Goal: Transaction & Acquisition: Purchase product/service

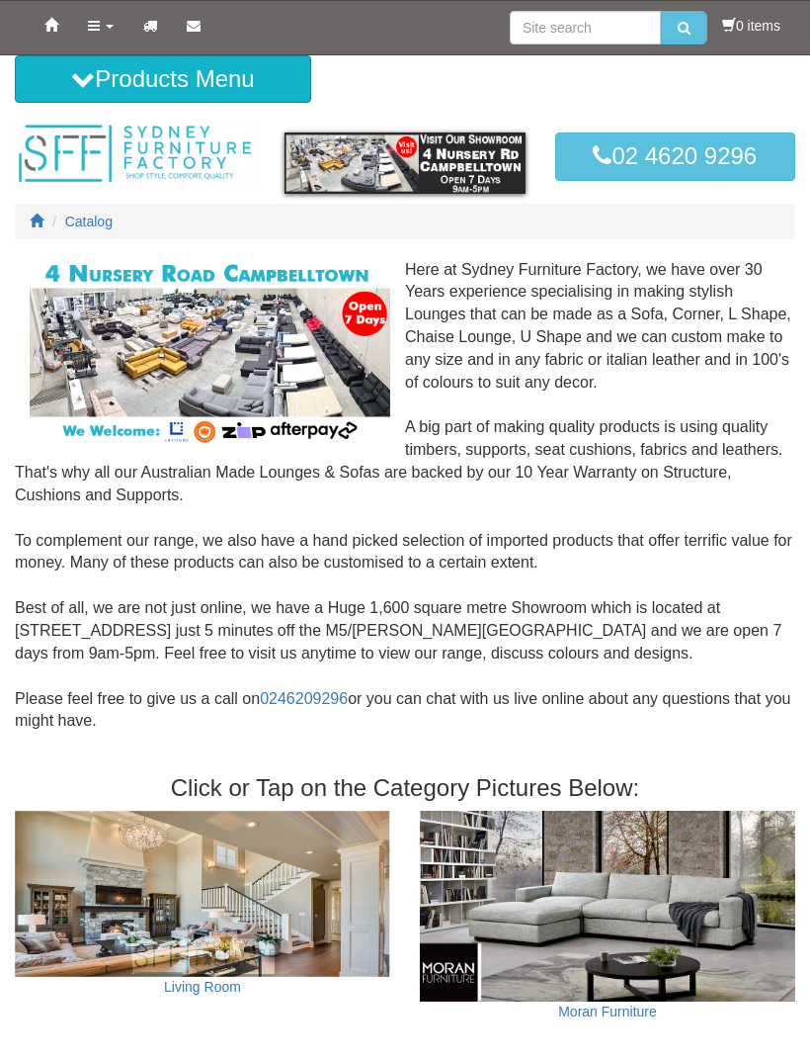
click at [76, 82] on icon at bounding box center [83, 79] width 24 height 24
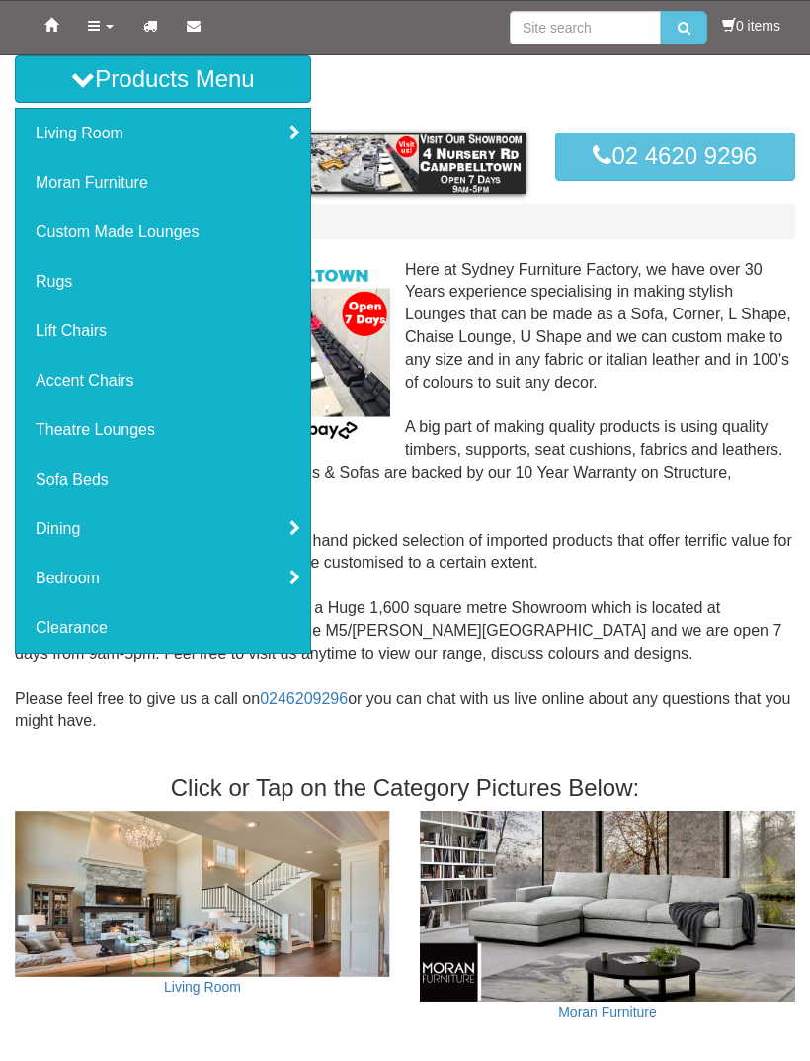
click at [86, 575] on link "Bedroom" at bounding box center [163, 577] width 295 height 49
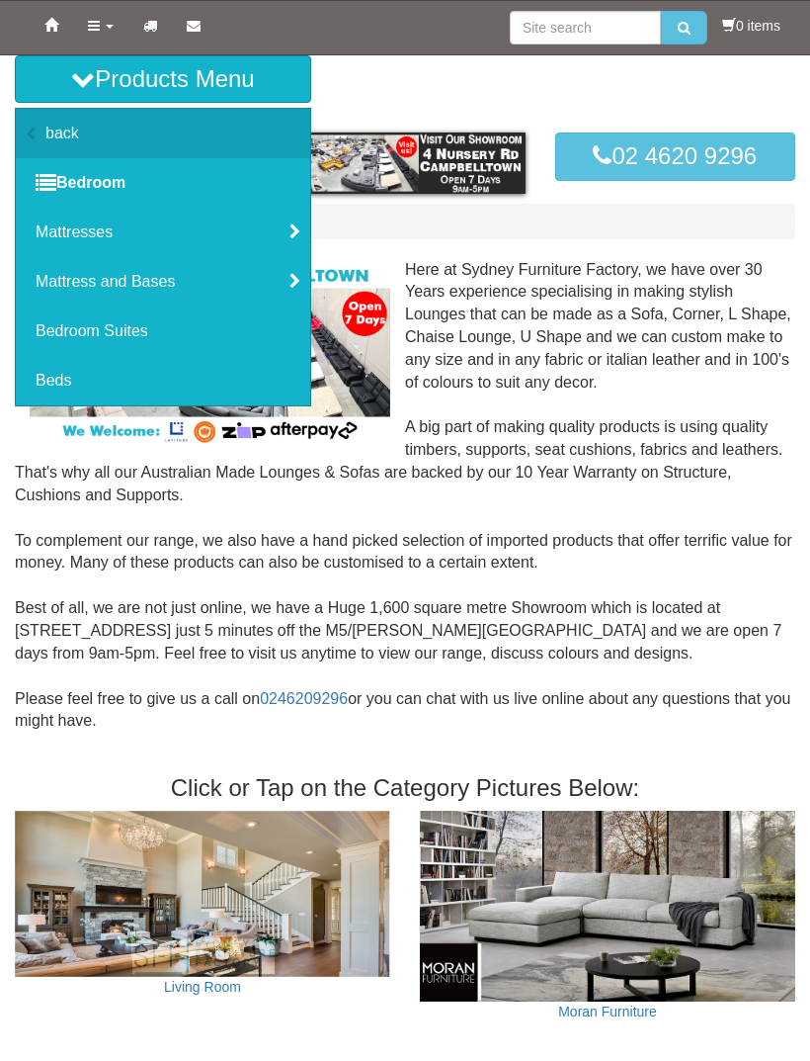
click at [100, 331] on link "Bedroom Suites" at bounding box center [163, 330] width 295 height 49
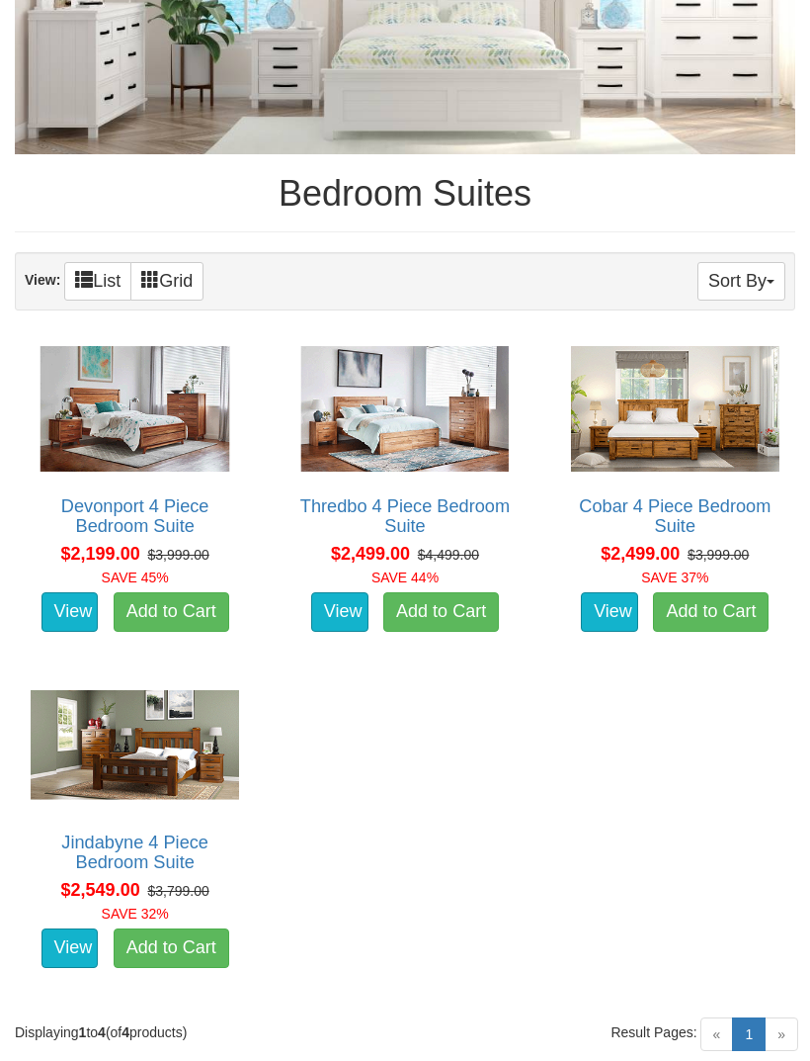
scroll to position [505, 0]
click at [149, 420] on img at bounding box center [135, 408] width 218 height 135
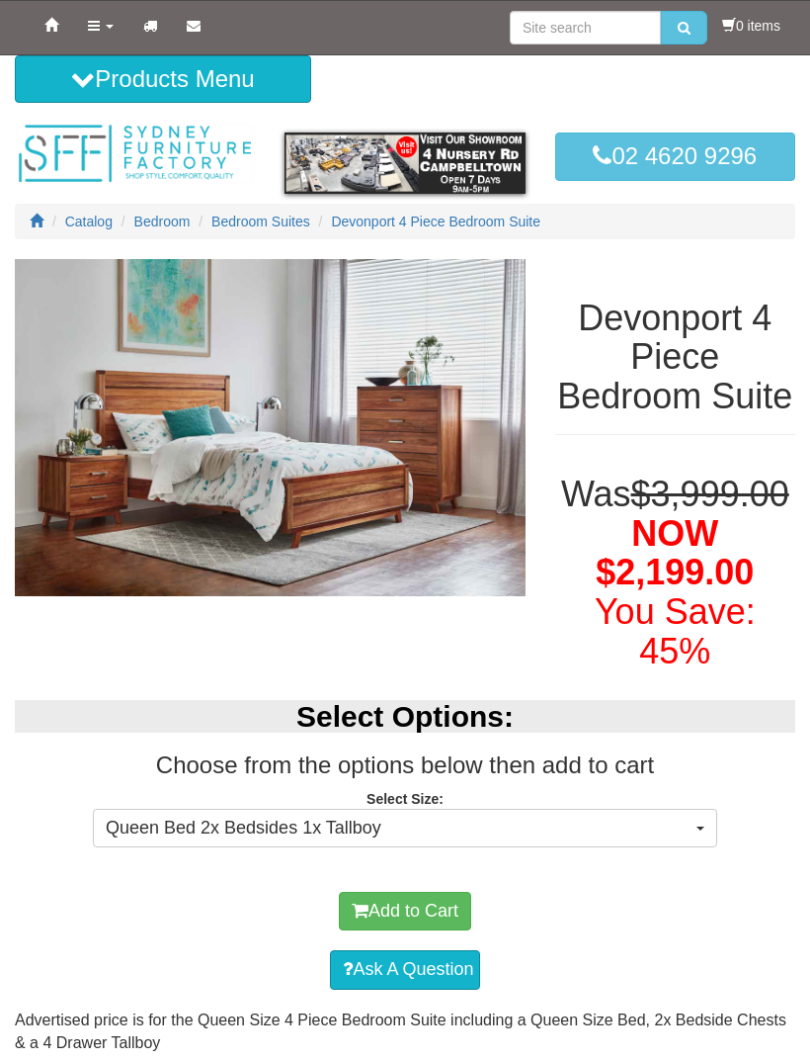
click at [694, 848] on button "Queen Bed 2x Bedsides 1x Tallboy" at bounding box center [405, 828] width 625 height 40
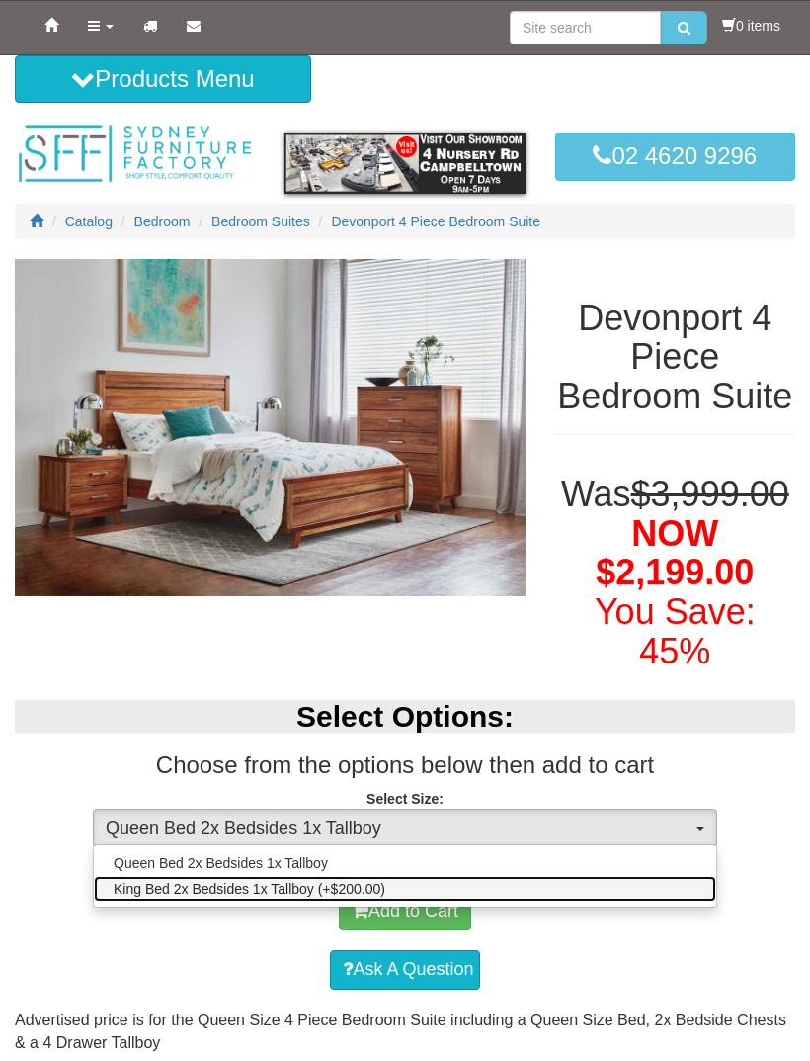
click at [303, 898] on span "King Bed 2x Bedsides 1x Tallboy (+$200.00)" at bounding box center [250, 889] width 272 height 20
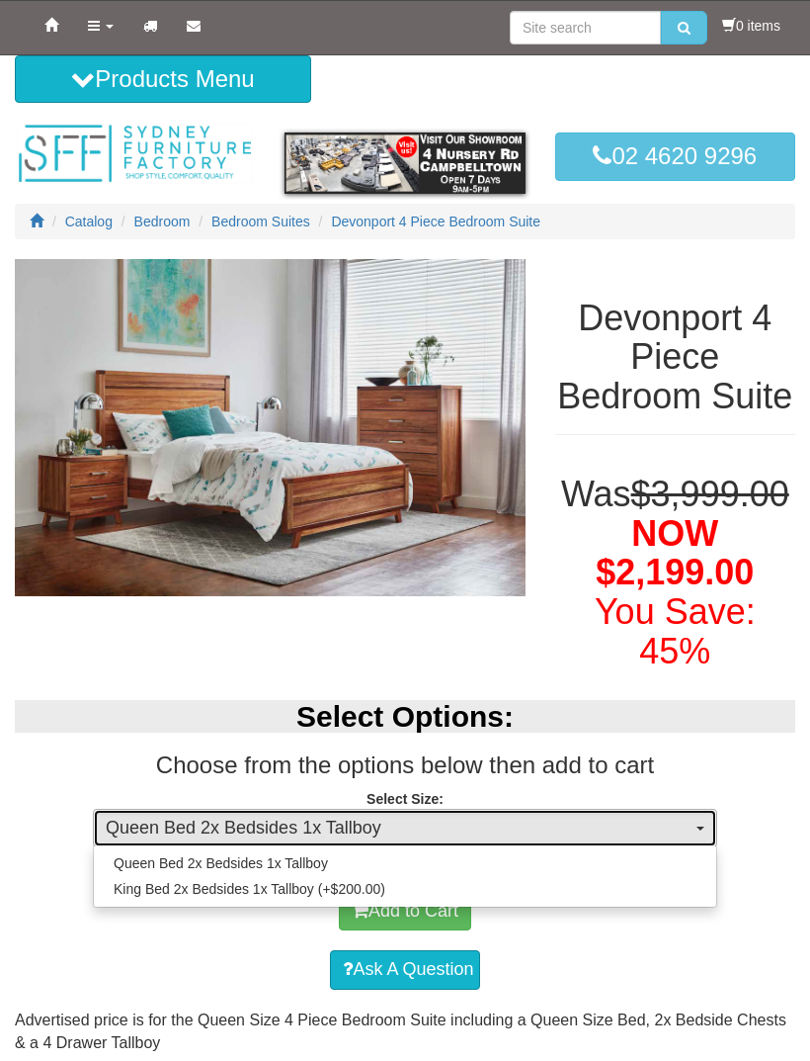
select select "1933"
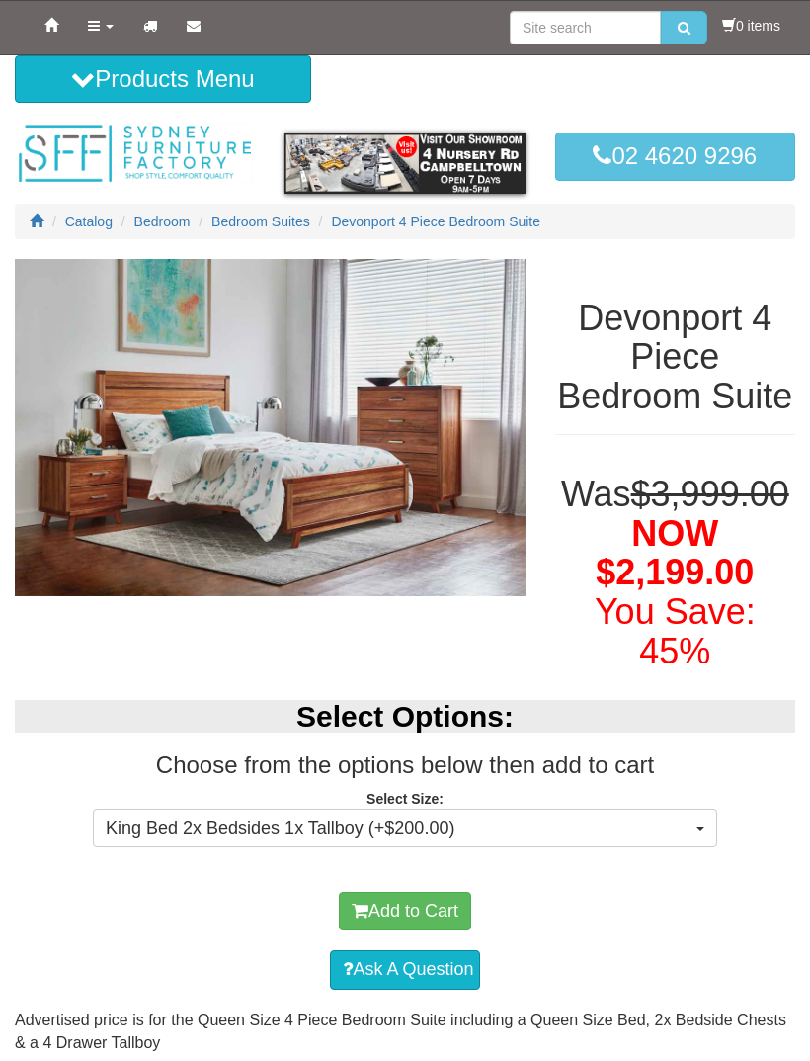
click at [415, 931] on button "Add to Cart" at bounding box center [405, 912] width 132 height 40
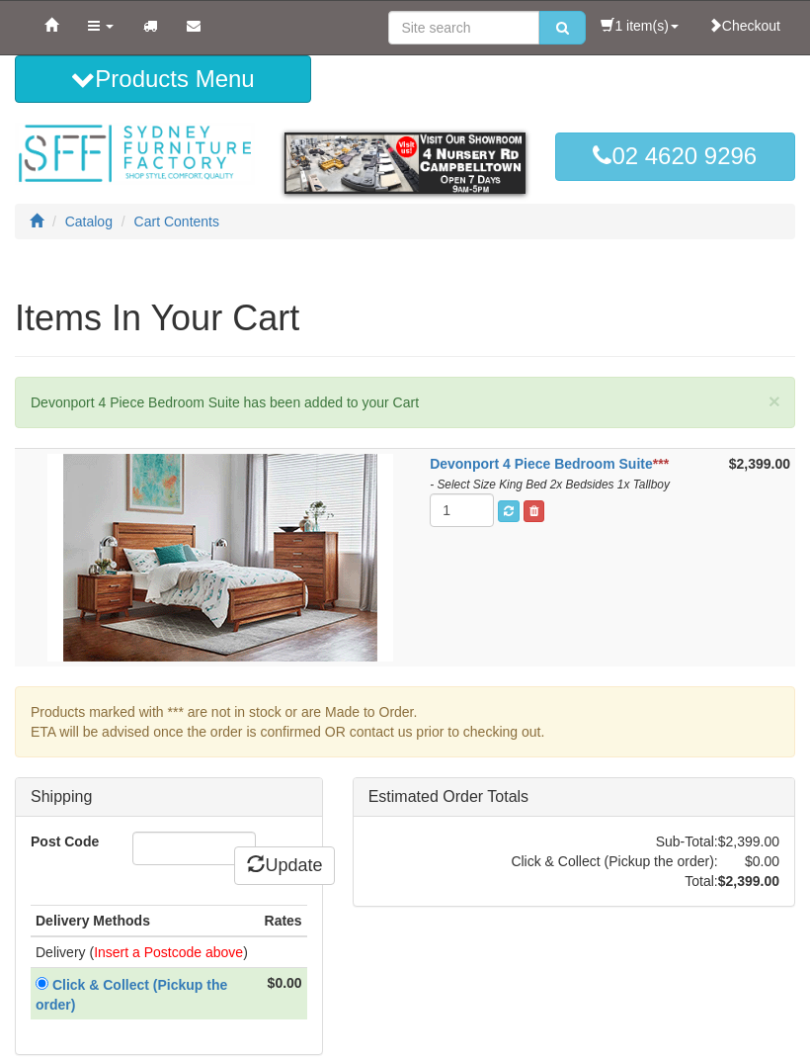
click at [263, 564] on img at bounding box center [220, 558] width 346 height 208
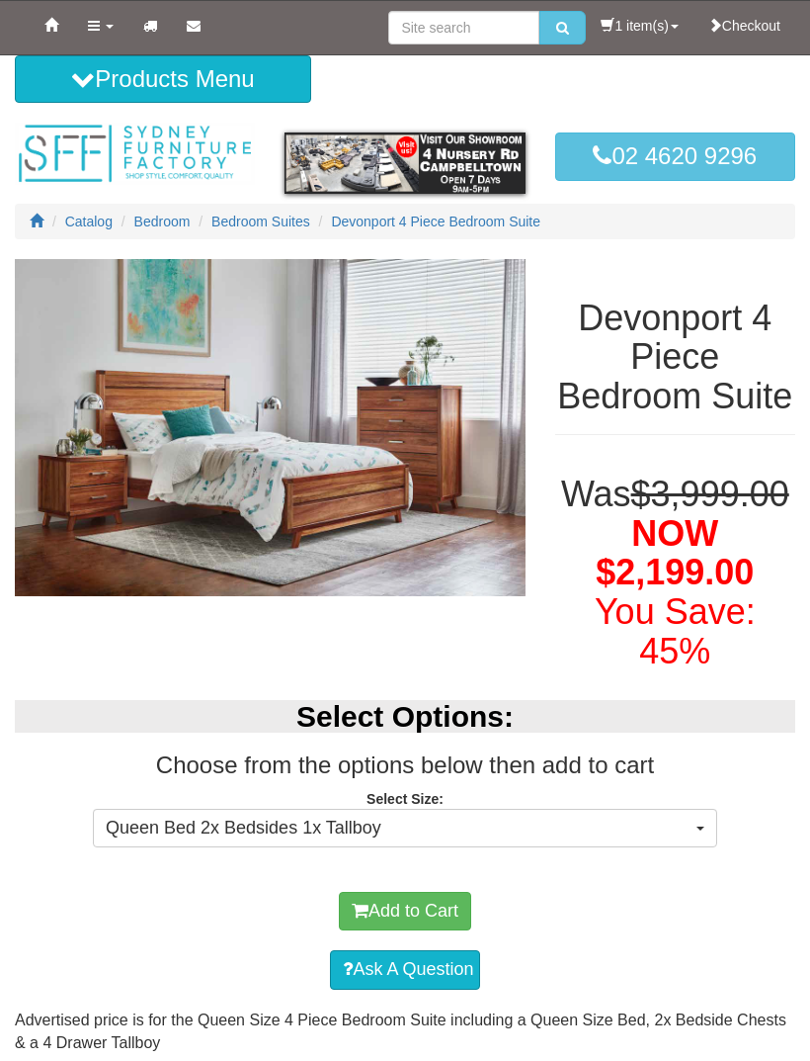
click at [365, 448] on img at bounding box center [270, 427] width 511 height 337
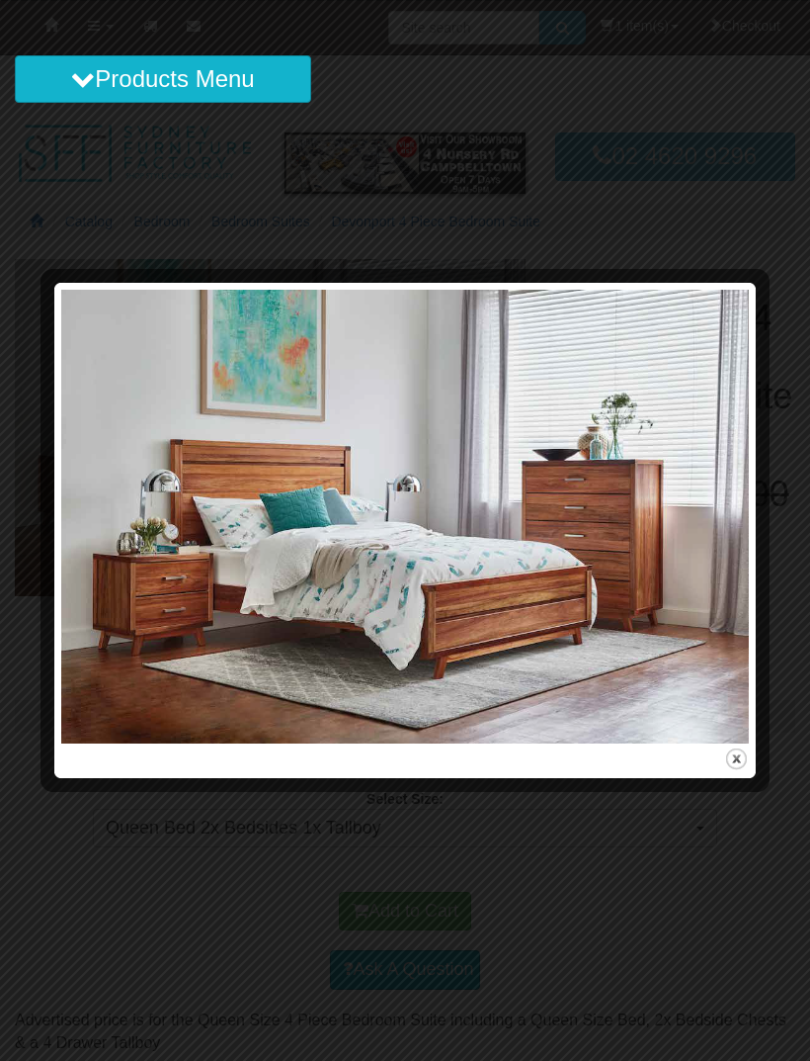
click at [727, 756] on button "close" at bounding box center [736, 758] width 25 height 25
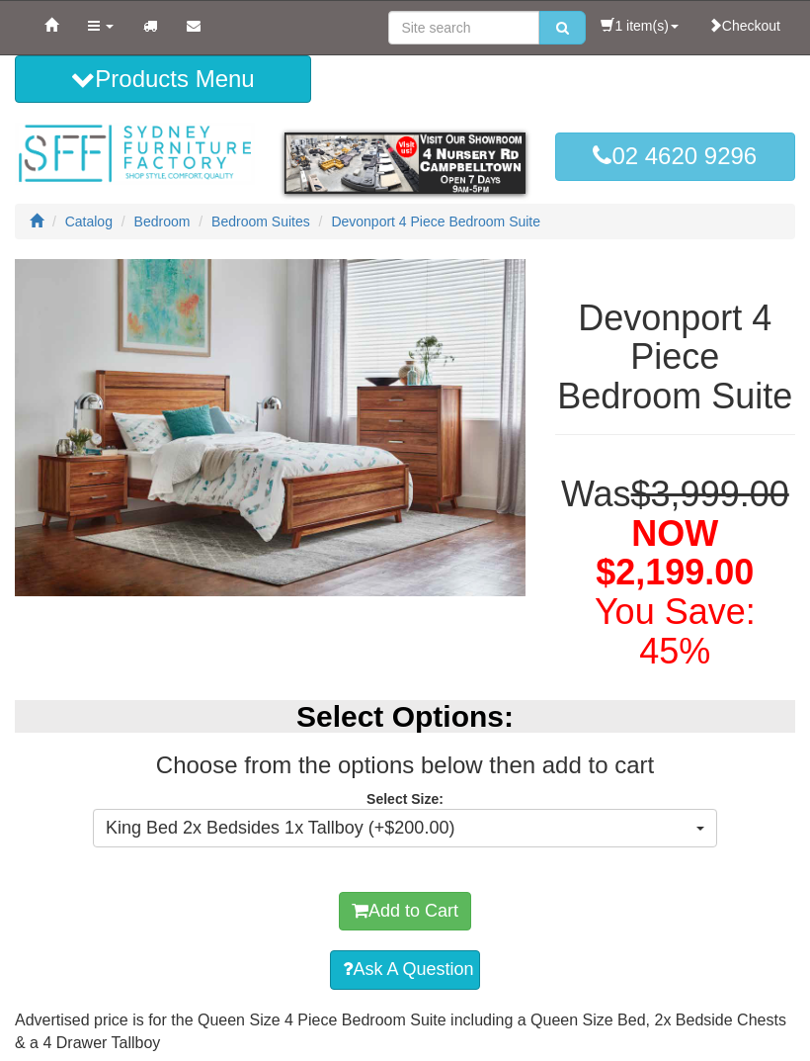
select select "1933"
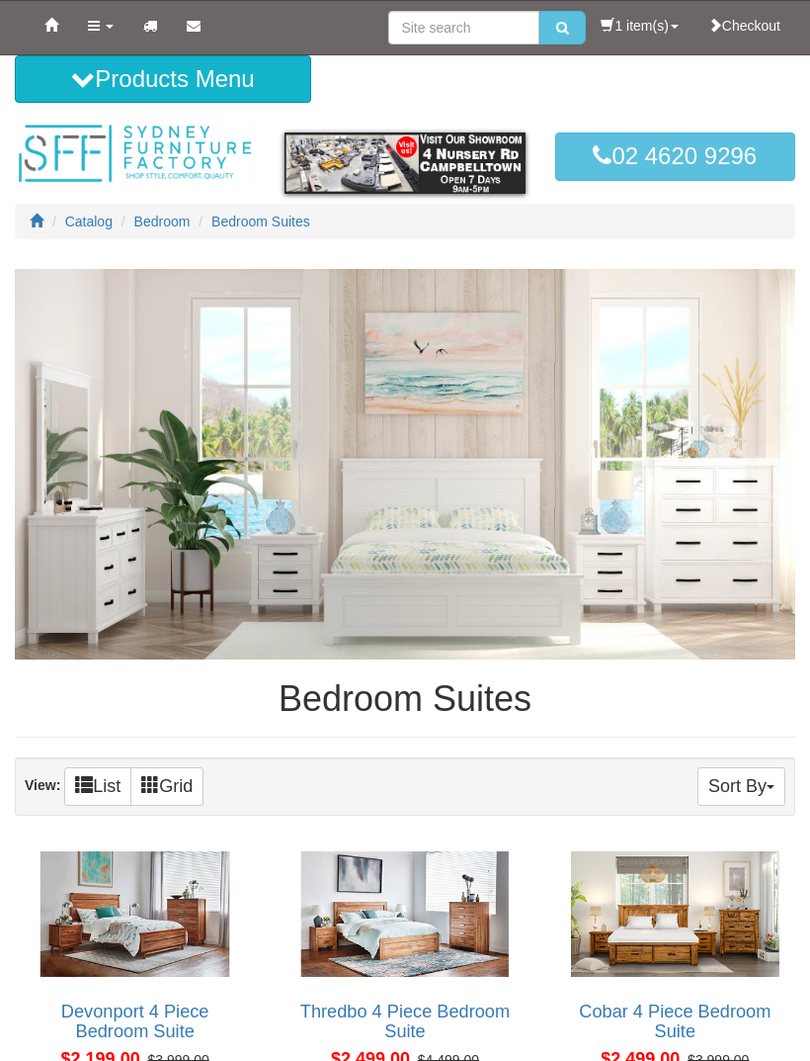
scroll to position [568, 0]
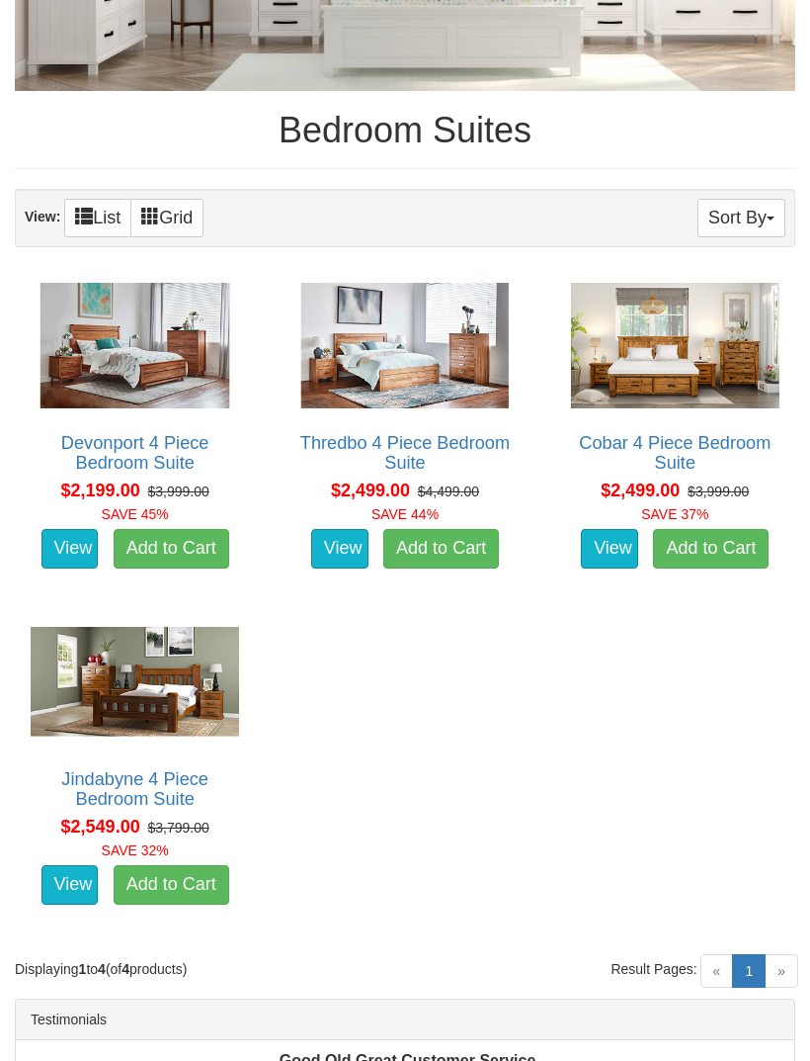
click at [420, 353] on img at bounding box center [405, 345] width 218 height 135
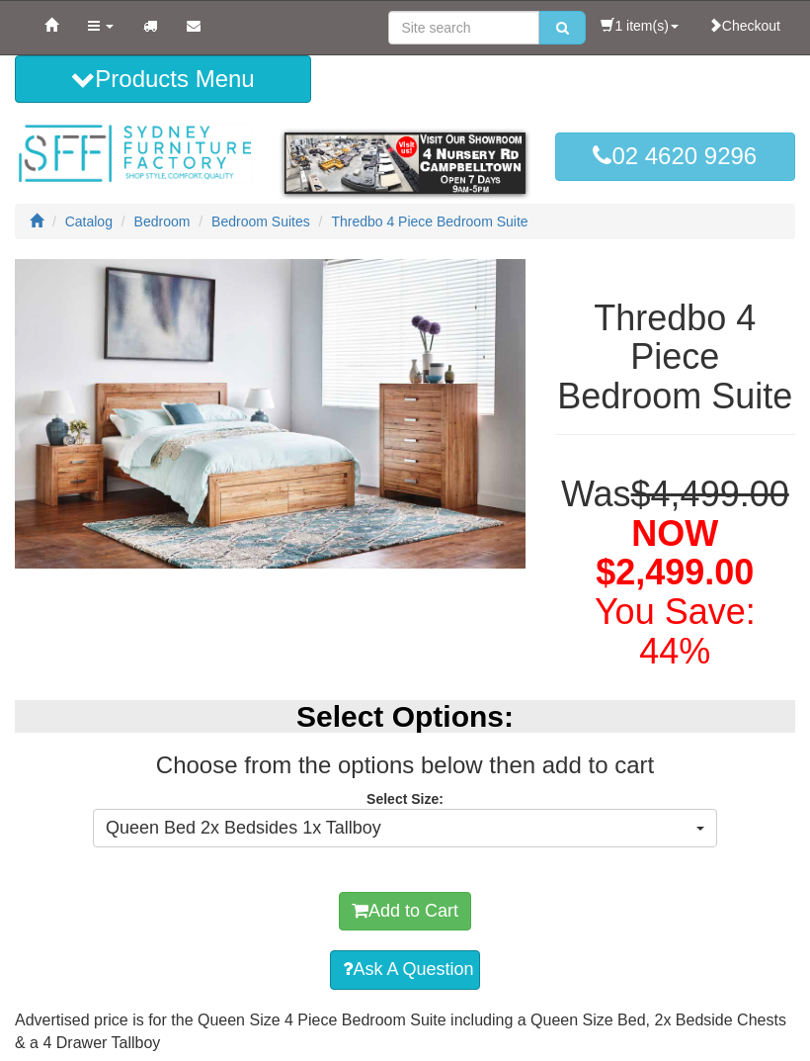
click at [408, 456] on img at bounding box center [270, 413] width 511 height 309
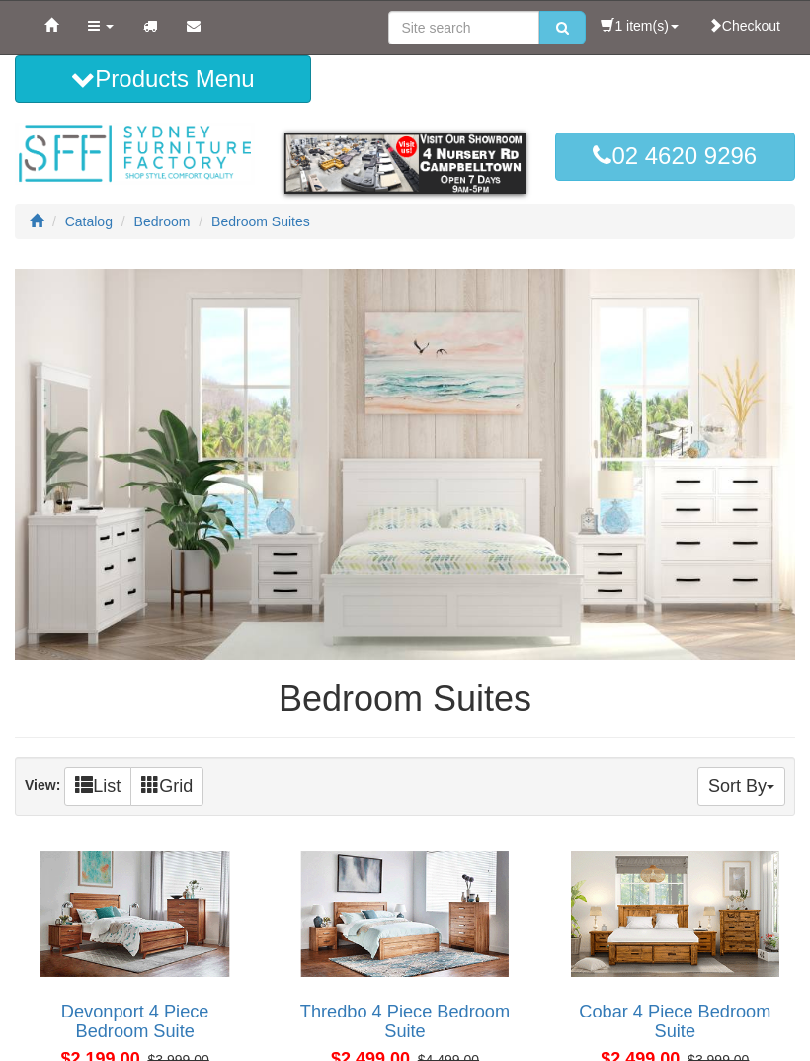
scroll to position [568, 0]
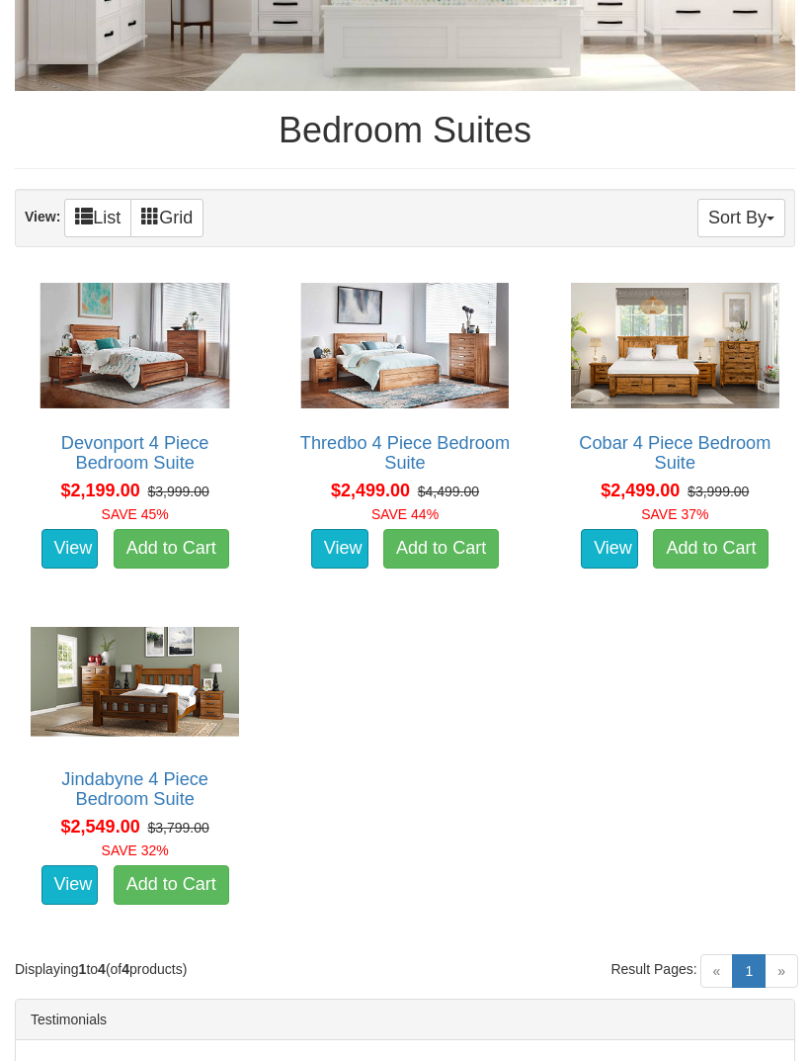
click at [688, 372] on img at bounding box center [675, 345] width 218 height 135
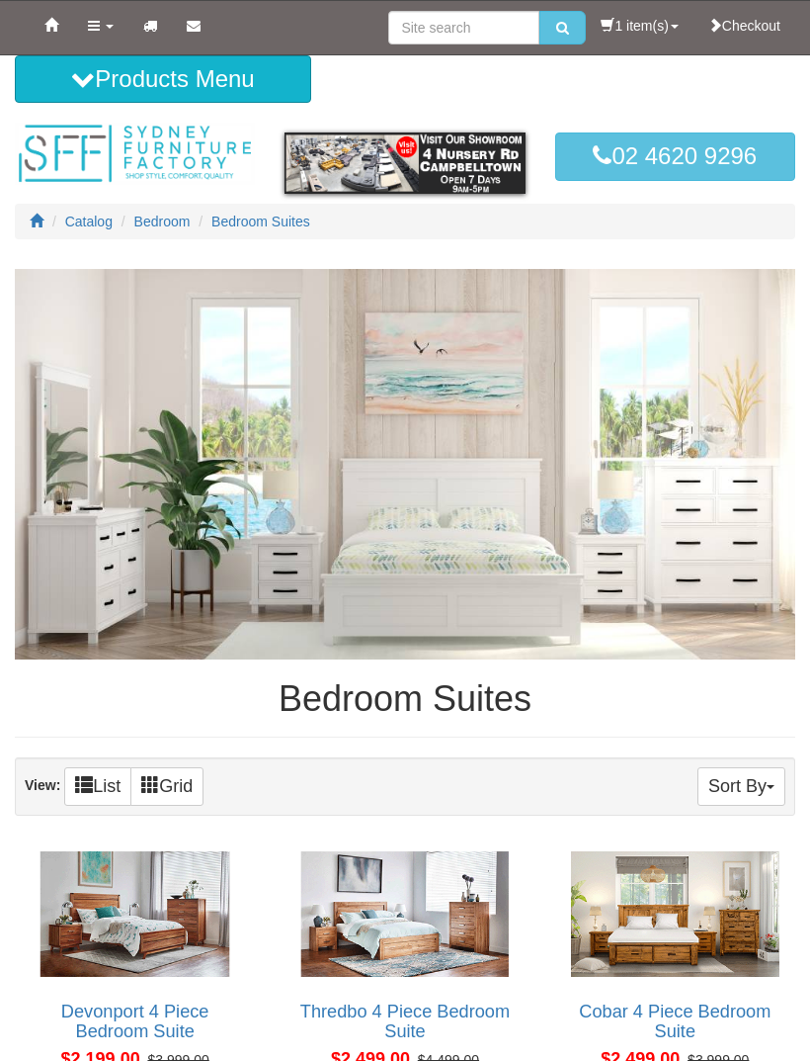
scroll to position [568, 0]
